Goal: Find specific page/section: Find specific page/section

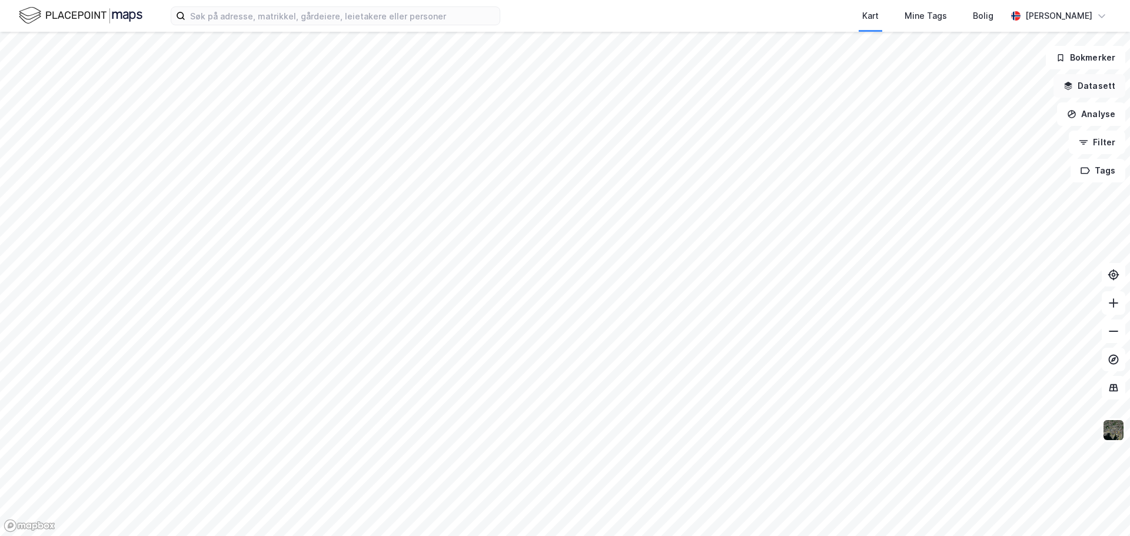
click at [1073, 87] on icon "button" at bounding box center [1068, 85] width 9 height 9
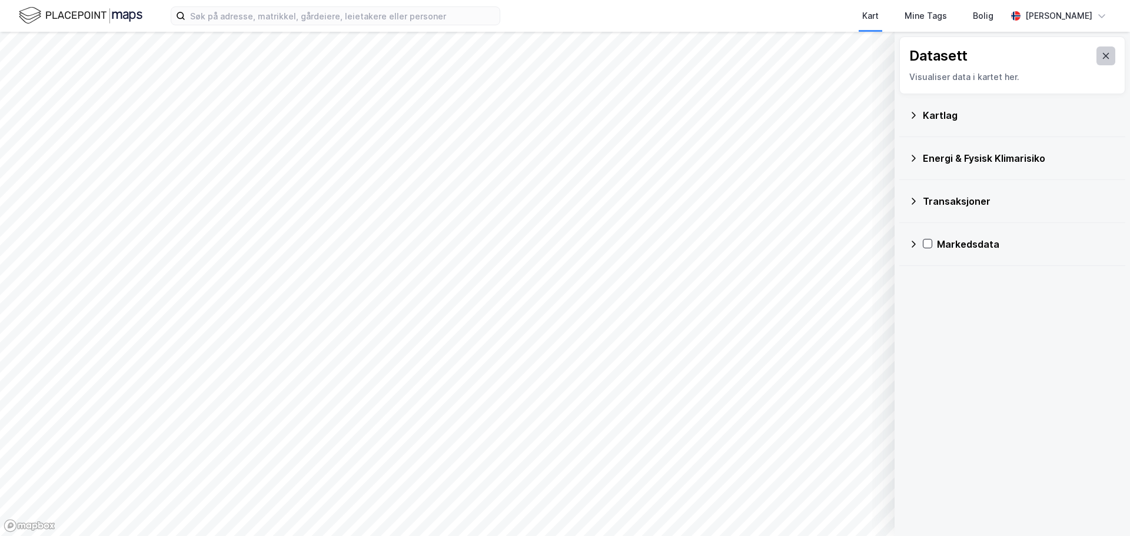
click at [1102, 58] on icon at bounding box center [1106, 55] width 9 height 9
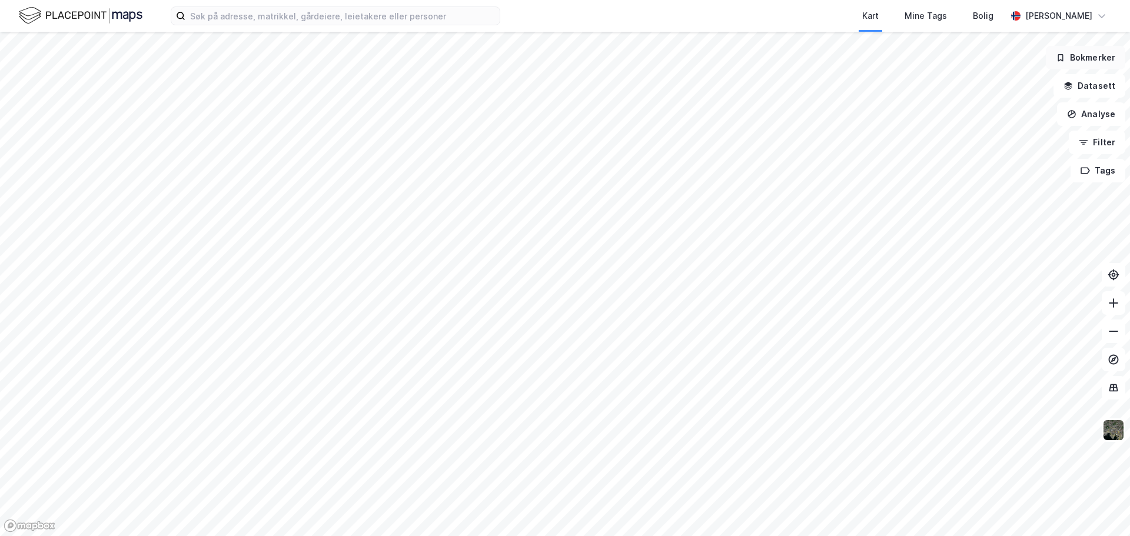
click at [1071, 52] on button "Bokmerker" at bounding box center [1085, 58] width 79 height 24
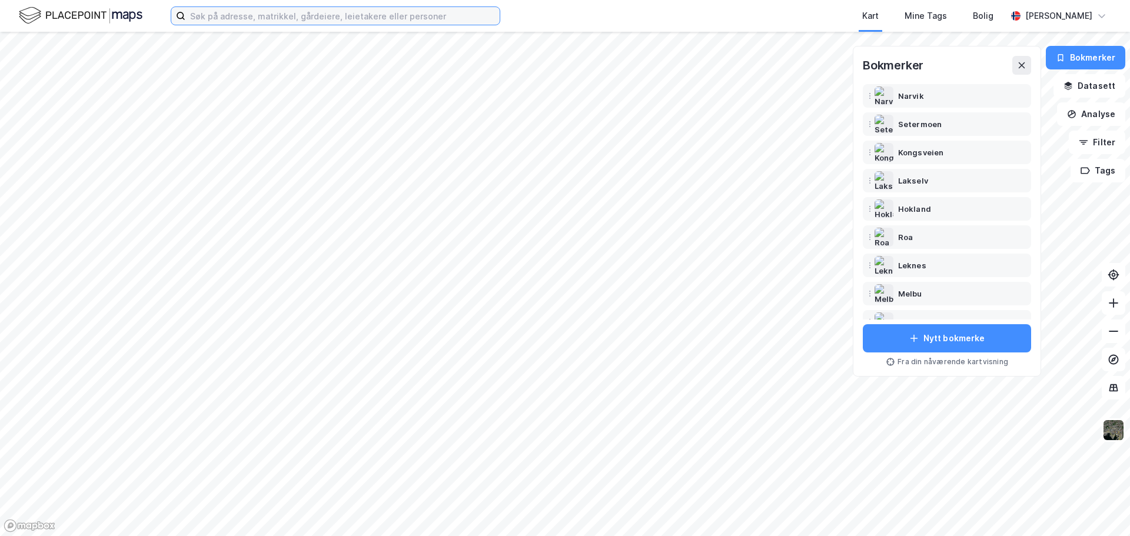
click at [300, 9] on input at bounding box center [342, 16] width 314 height 18
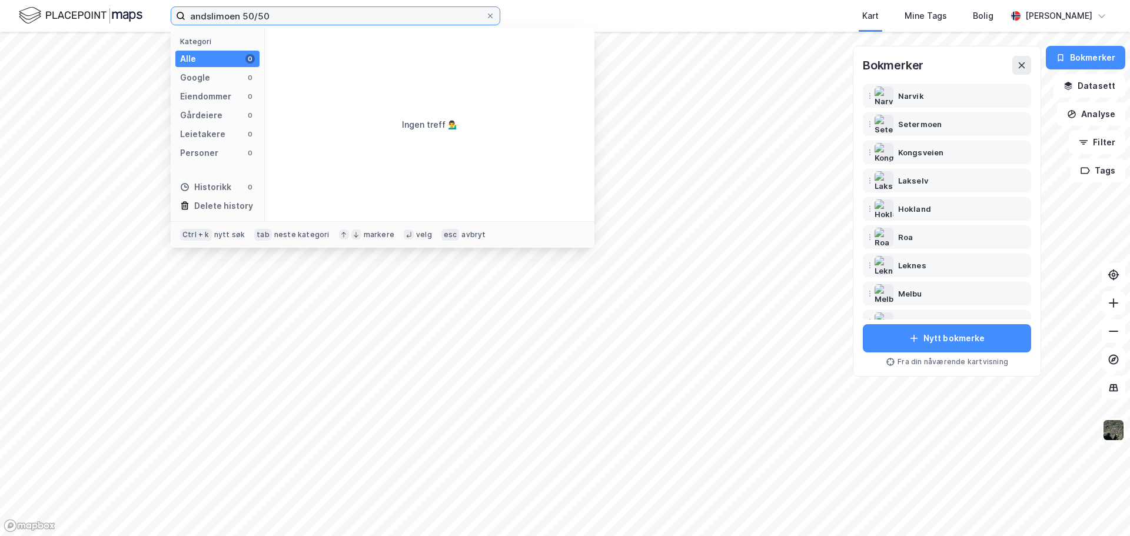
drag, startPoint x: 234, startPoint y: 16, endPoint x: 198, endPoint y: 12, distance: 36.7
click at [198, 12] on input "andslimoen 50/50" at bounding box center [335, 16] width 300 height 18
drag, startPoint x: 238, startPoint y: 16, endPoint x: 154, endPoint y: 13, distance: 84.3
click at [154, 13] on div "andslimoen 50/50 Kategori Alle 0 Google 0 Eiendommer 0 Gårdeiere 0 Leietakere 0…" at bounding box center [565, 16] width 1130 height 32
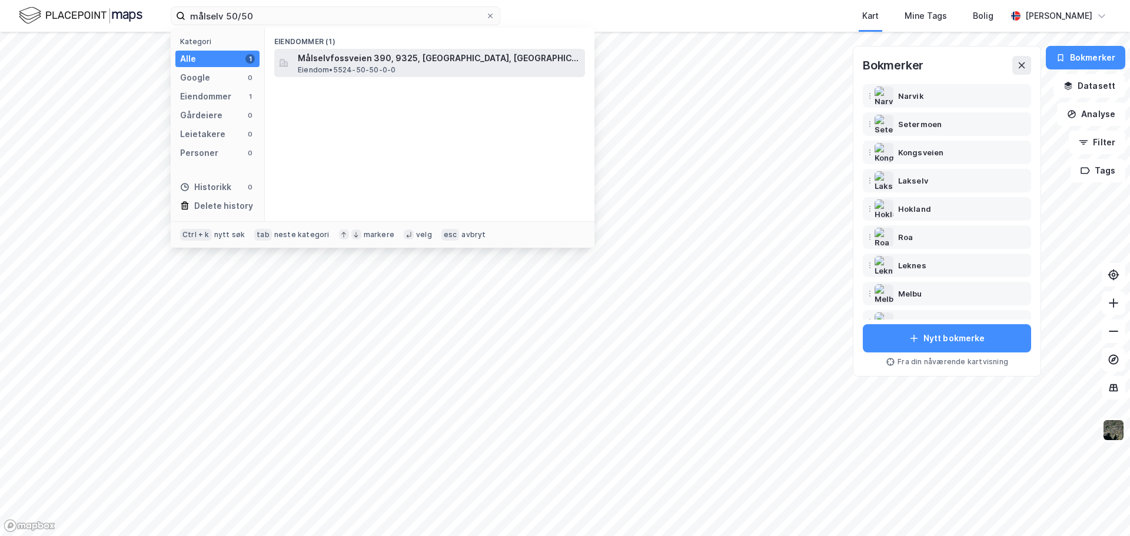
click at [336, 62] on span "Målselvfossveien 390, 9325, [GEOGRAPHIC_DATA], [GEOGRAPHIC_DATA]" at bounding box center [439, 58] width 283 height 14
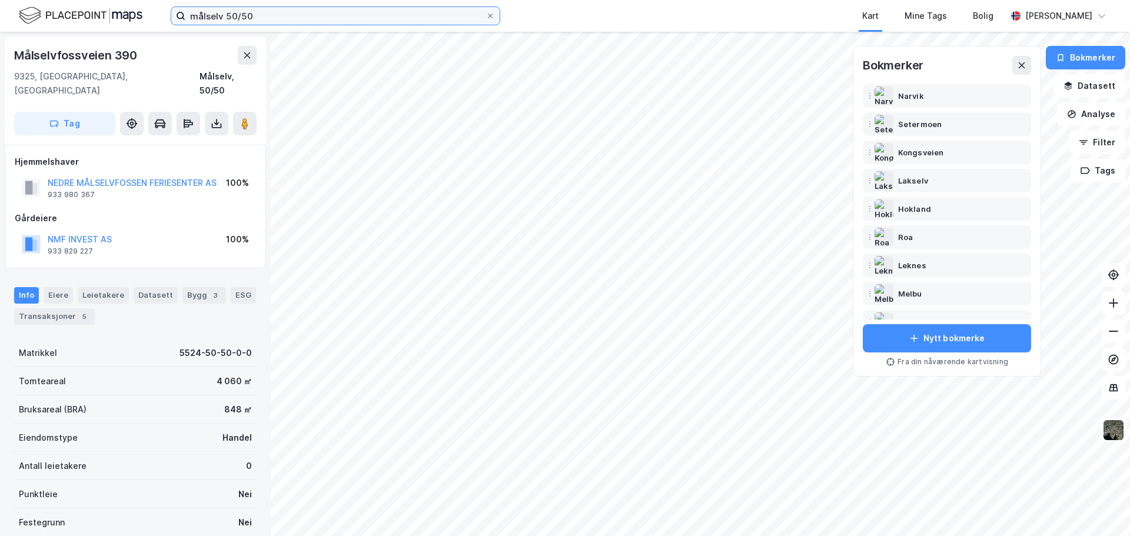
click at [237, 14] on input "målselv 50/50" at bounding box center [335, 16] width 300 height 18
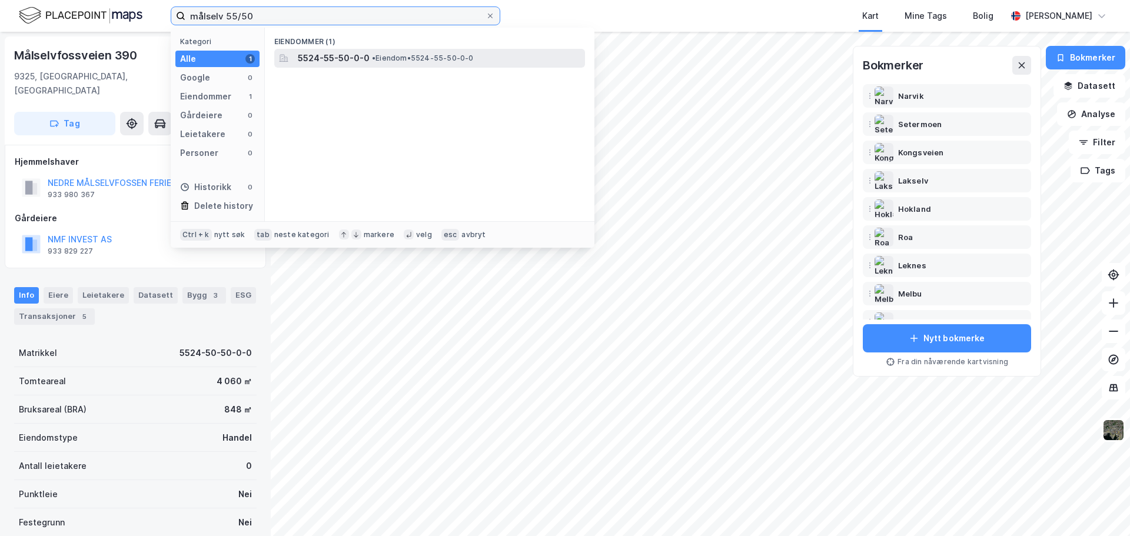
type input "målselv 55/50"
click at [331, 57] on span "5524-55-50-0-0" at bounding box center [334, 58] width 72 height 14
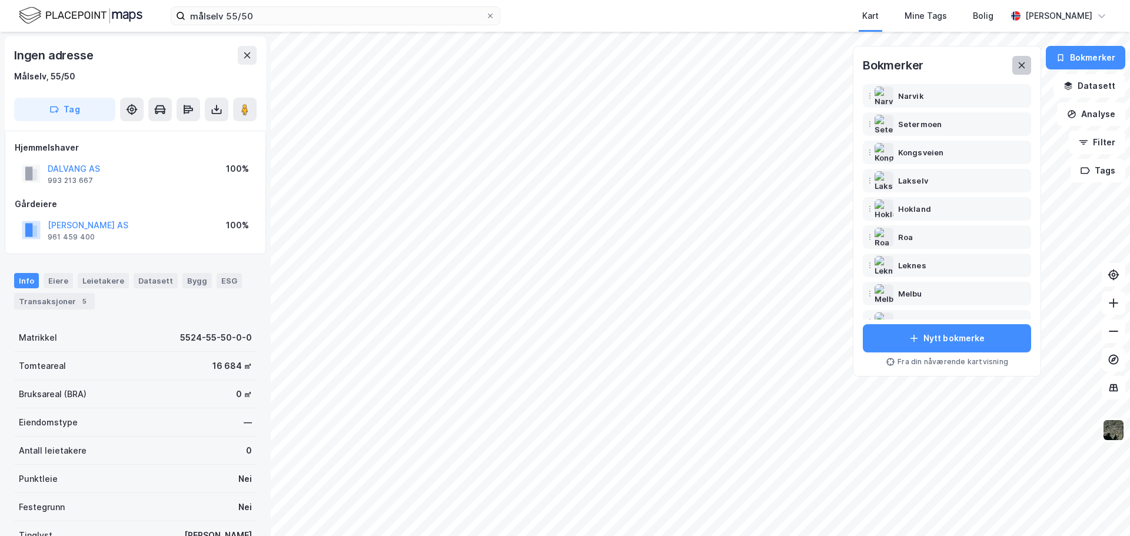
click at [1023, 65] on icon at bounding box center [1021, 65] width 9 height 9
